Goal: Task Accomplishment & Management: Use online tool/utility

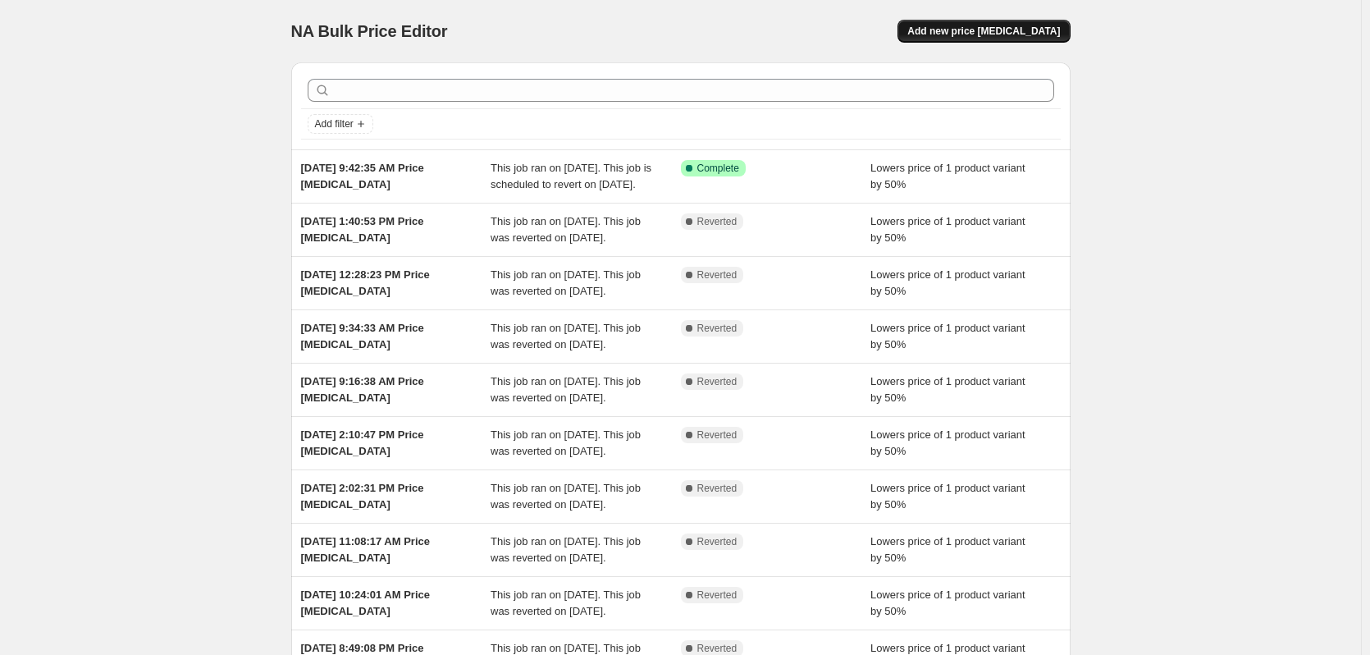
click at [1033, 39] on button "Add new price [MEDICAL_DATA]" at bounding box center [983, 31] width 172 height 23
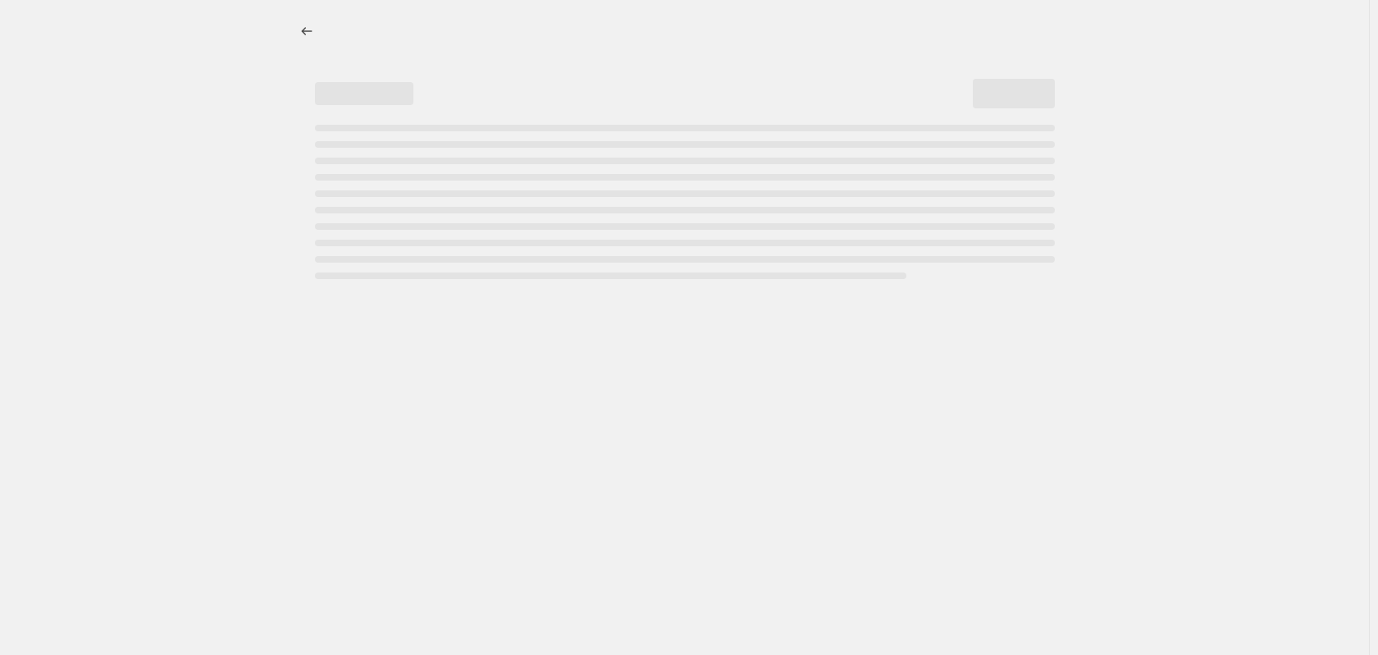
select select "percentage"
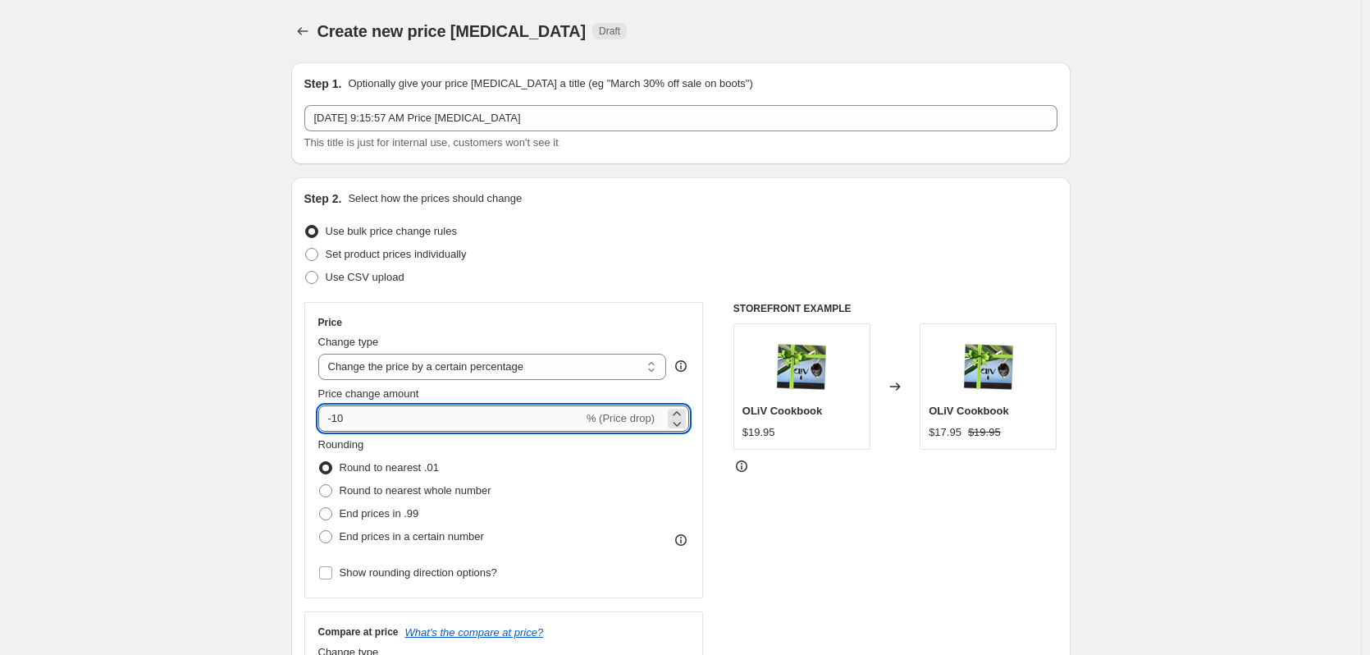
click at [431, 411] on input "-10" at bounding box center [450, 418] width 265 height 26
type input "-1"
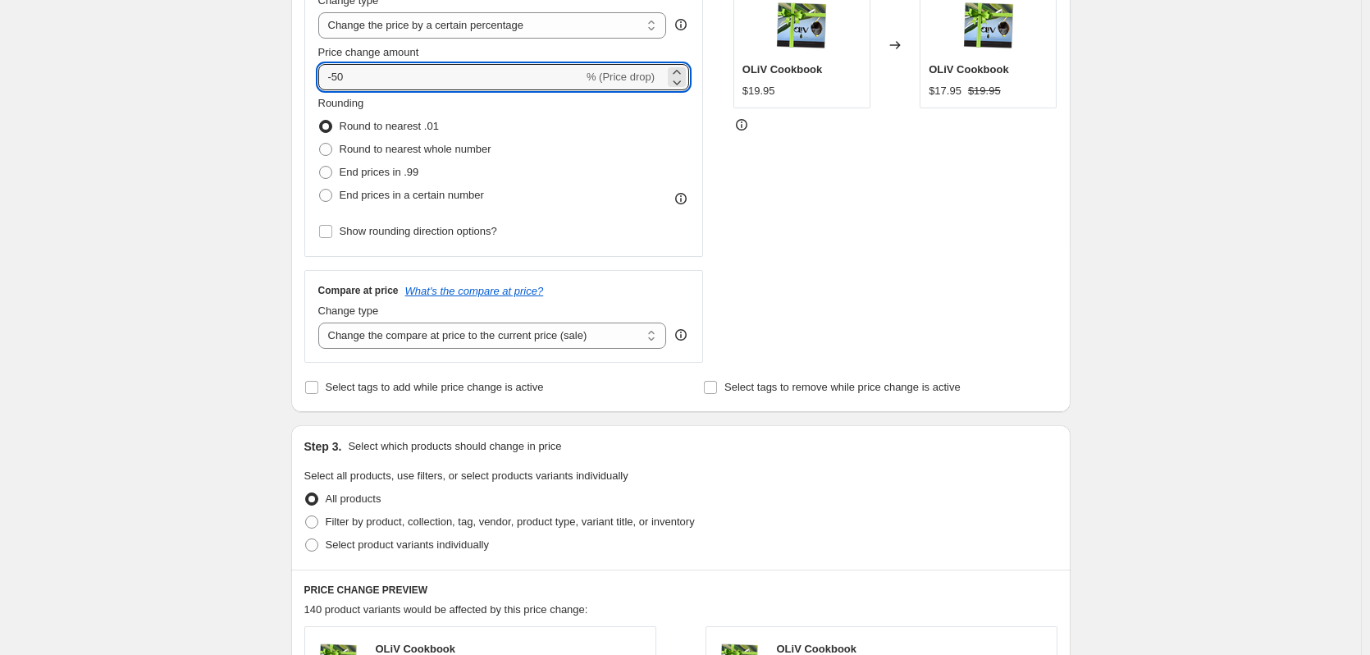
scroll to position [467, 0]
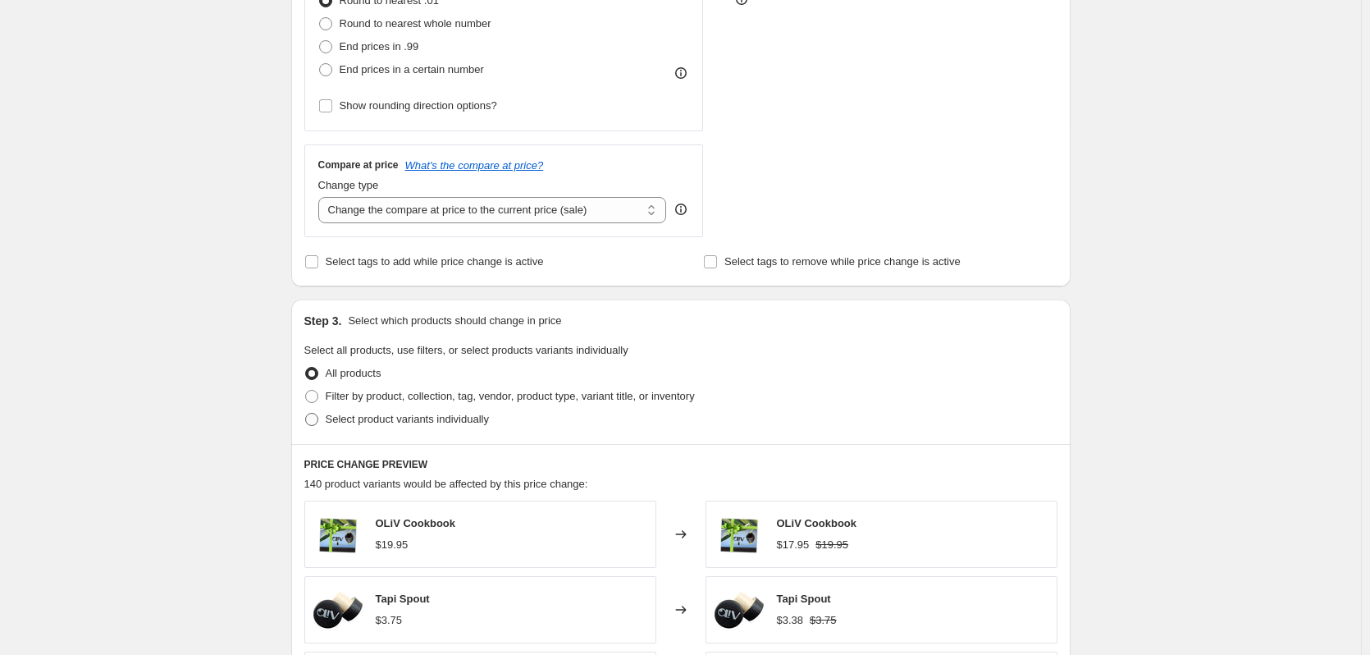
type input "-50"
click at [429, 427] on span "Select product variants individually" at bounding box center [407, 419] width 163 height 16
click at [306, 413] on input "Select product variants individually" at bounding box center [305, 413] width 1 height 1
radio input "true"
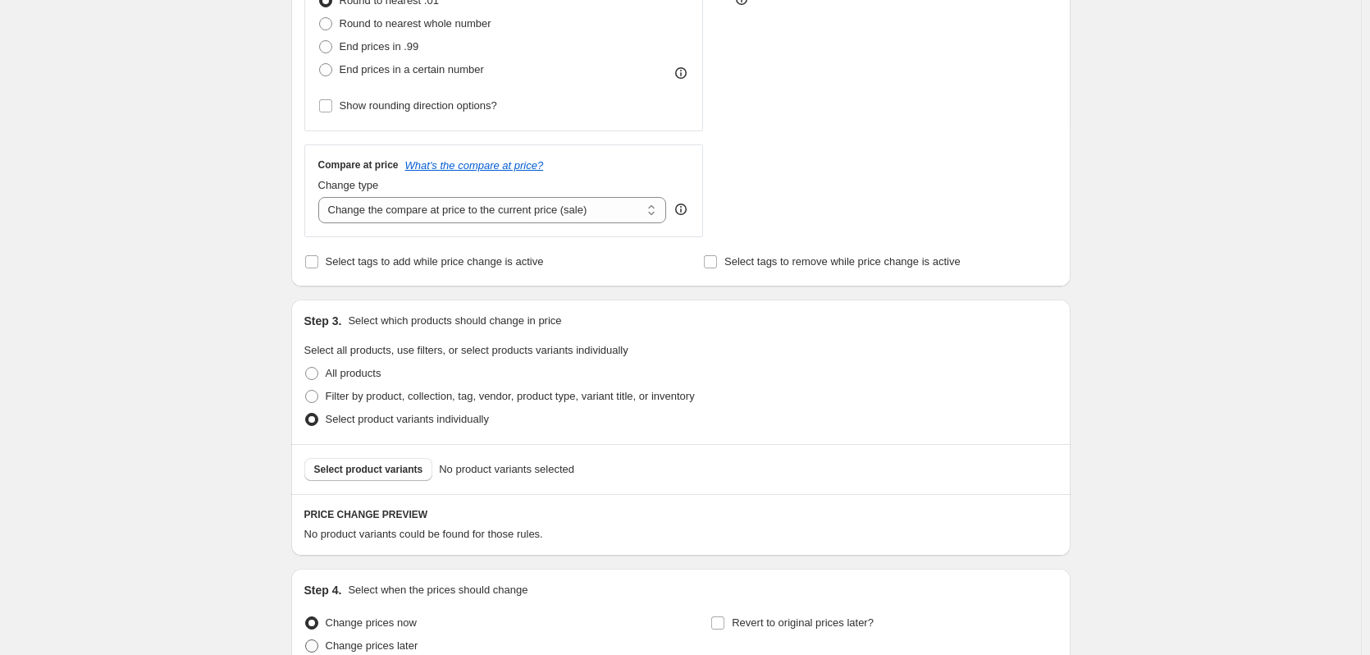
click at [411, 650] on span "Change prices later" at bounding box center [372, 645] width 93 height 12
click at [306, 640] on input "Change prices later" at bounding box center [305, 639] width 1 height 1
radio input "true"
click at [732, 623] on label "Revert to original prices later?" at bounding box center [791, 622] width 163 height 23
click at [724, 623] on input "Revert to original prices later?" at bounding box center [717, 622] width 13 height 13
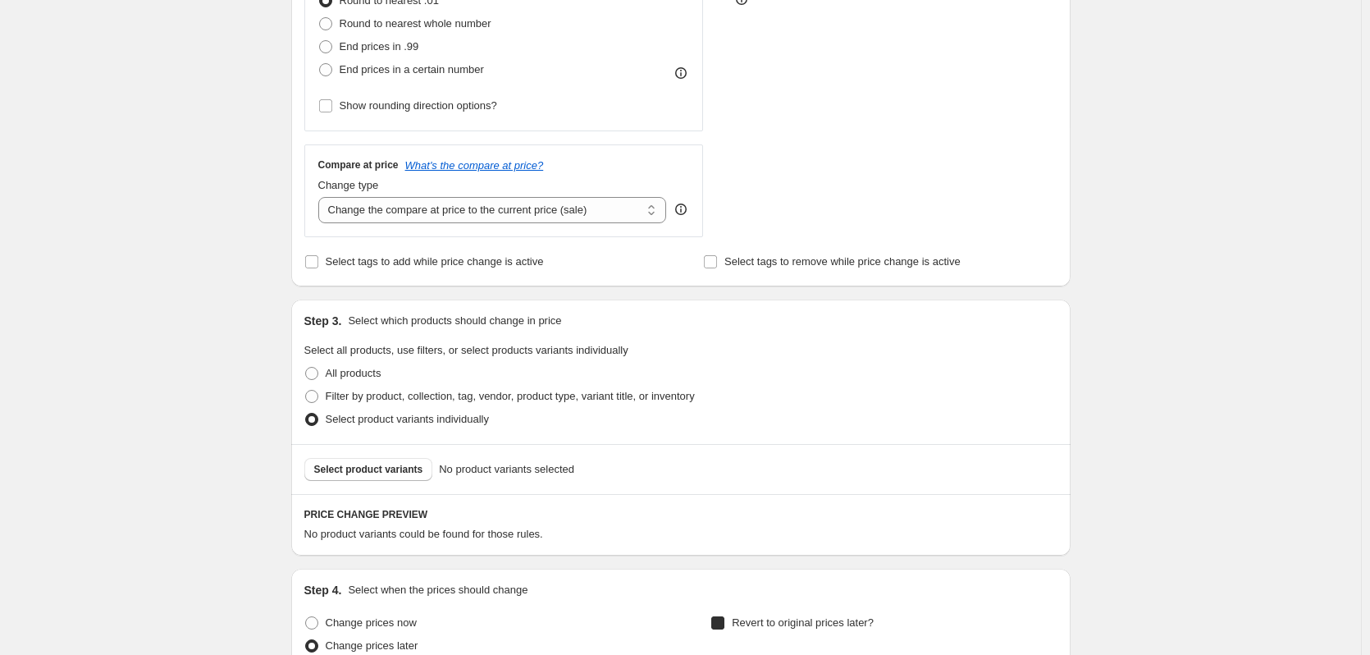
checkbox input "true"
click at [411, 469] on span "Select product variants" at bounding box center [368, 469] width 109 height 13
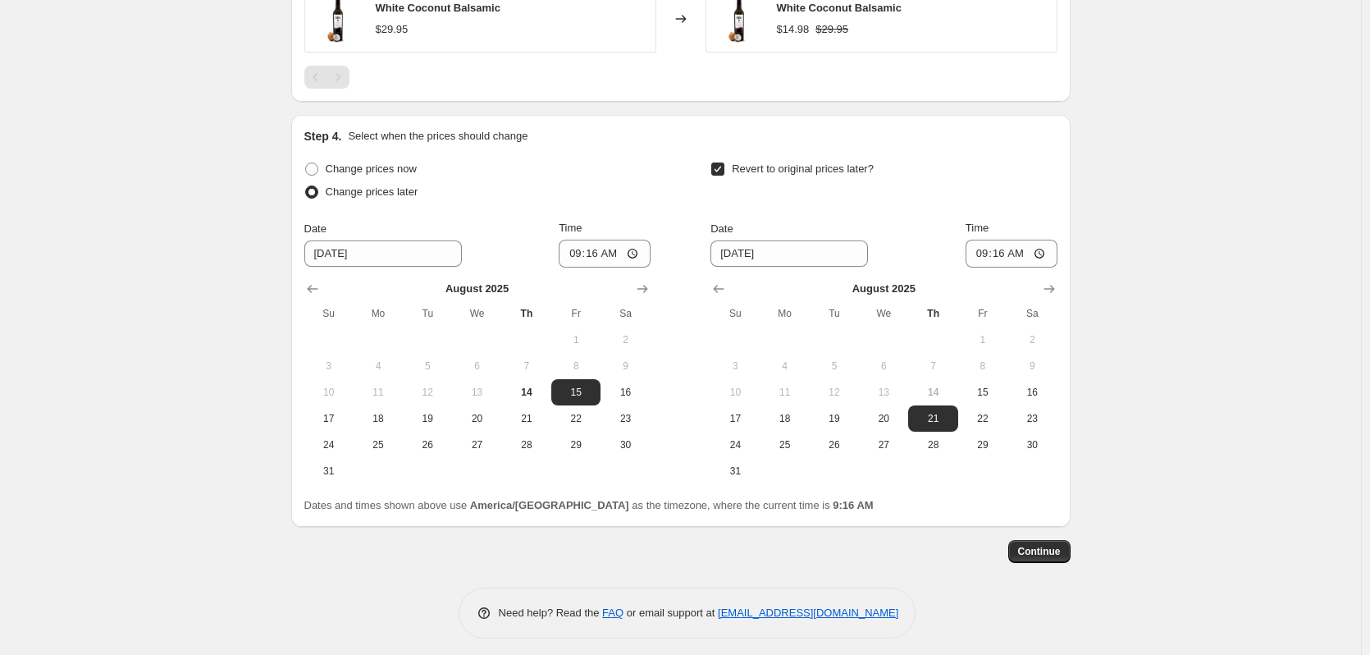
scroll to position [1034, 0]
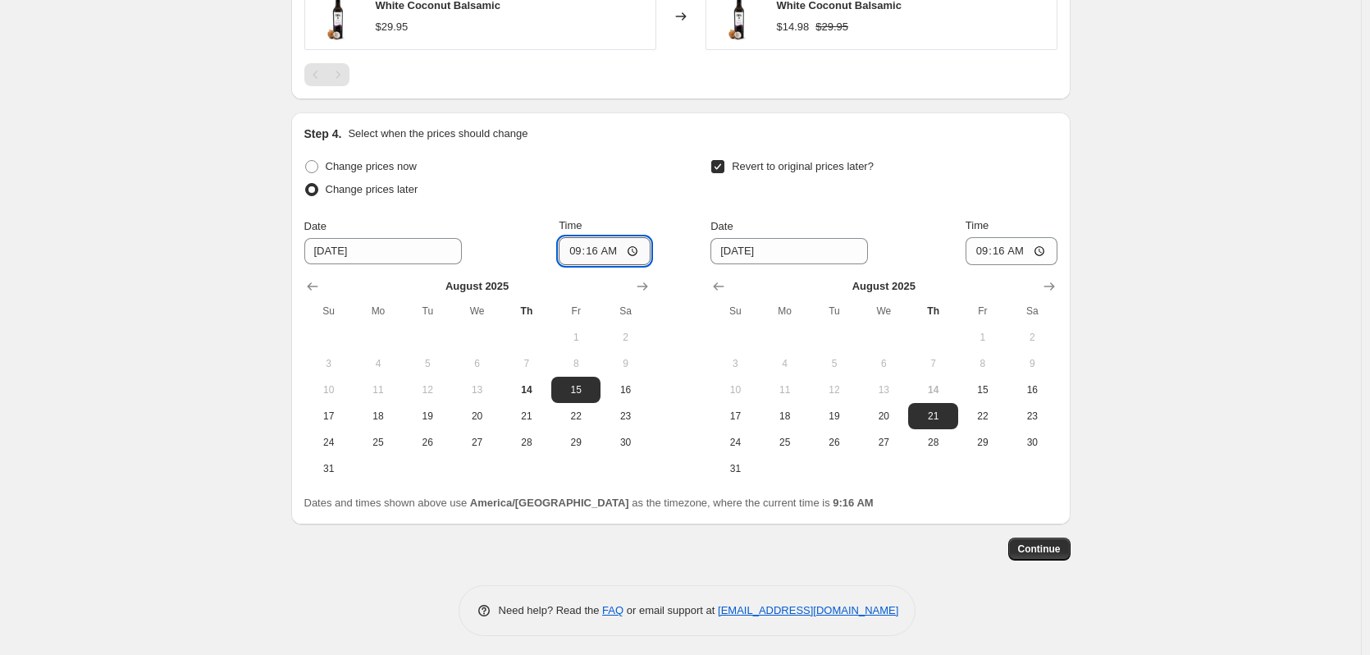
click at [578, 253] on input "09:16" at bounding box center [605, 251] width 92 height 28
type input "00:01"
click at [992, 249] on input "09:16" at bounding box center [1011, 251] width 92 height 28
type input "23:59"
click at [1056, 552] on span "Continue" at bounding box center [1039, 548] width 43 height 13
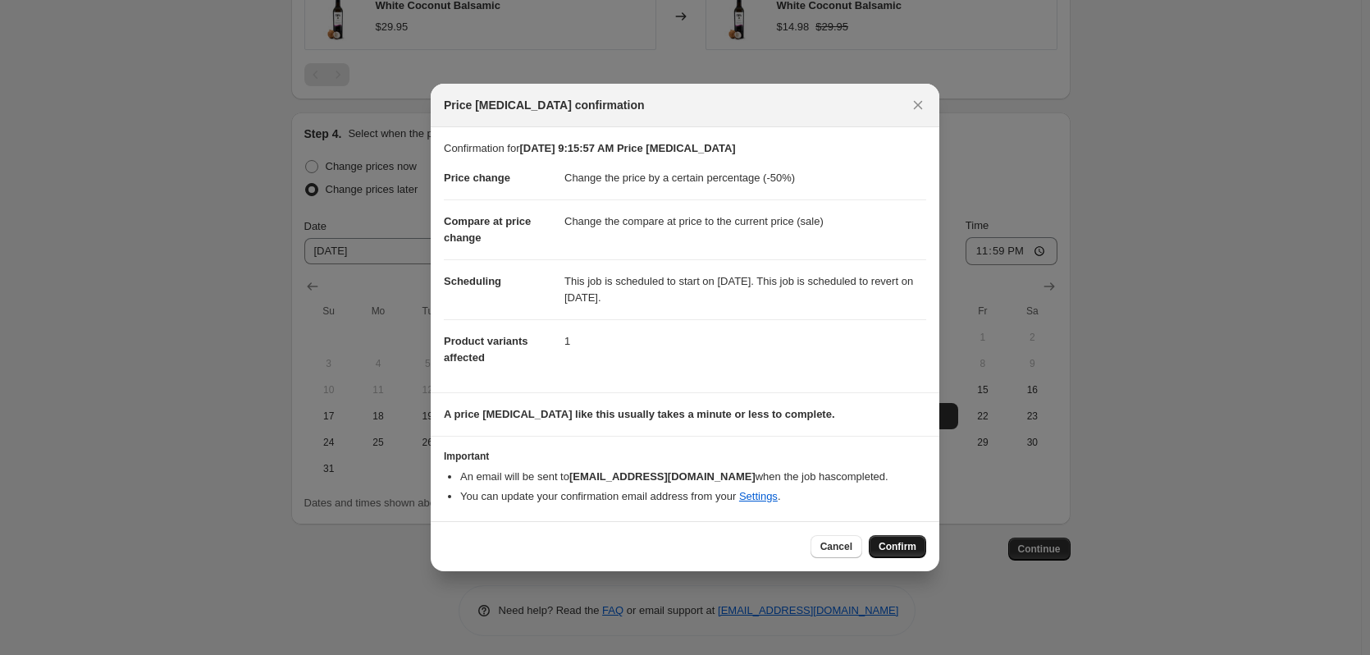
click at [892, 537] on button "Confirm" at bounding box center [897, 546] width 57 height 23
